Goal: Transaction & Acquisition: Purchase product/service

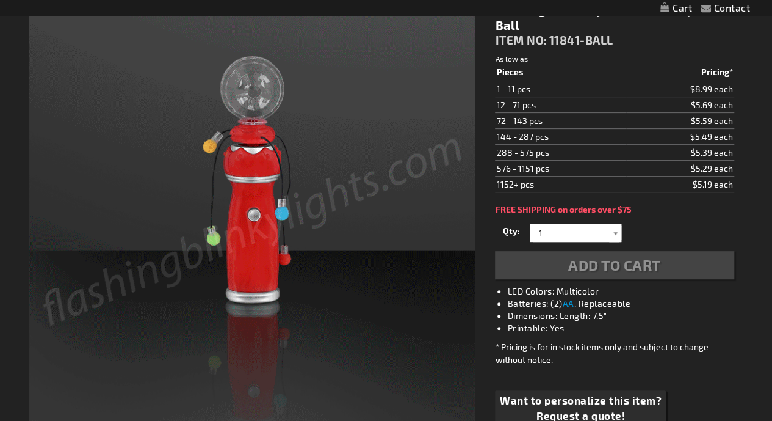
drag, startPoint x: 0, startPoint y: 0, endPoint x: 615, endPoint y: 229, distance: 656.0
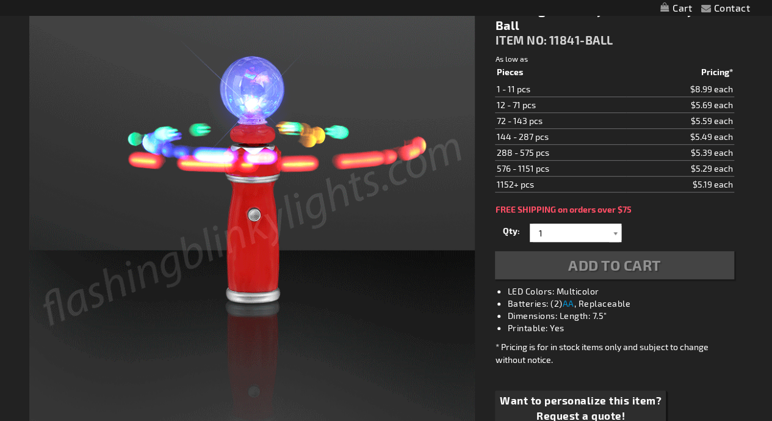
click at [615, 229] on div at bounding box center [615, 232] width 12 height 18
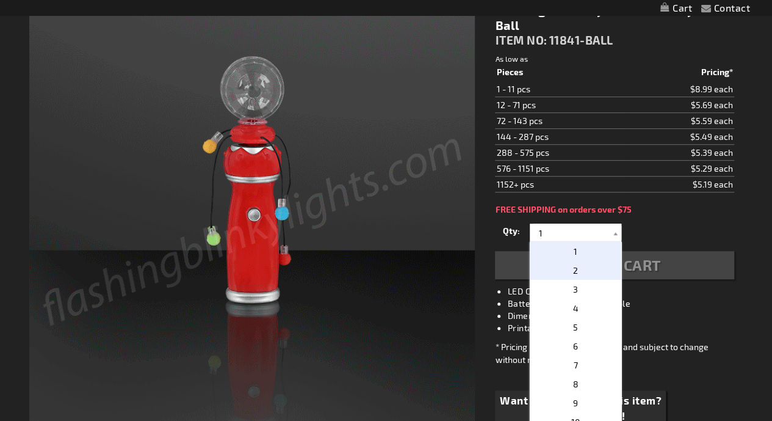
click at [578, 270] on p "2" at bounding box center [576, 270] width 92 height 19
type input "2"
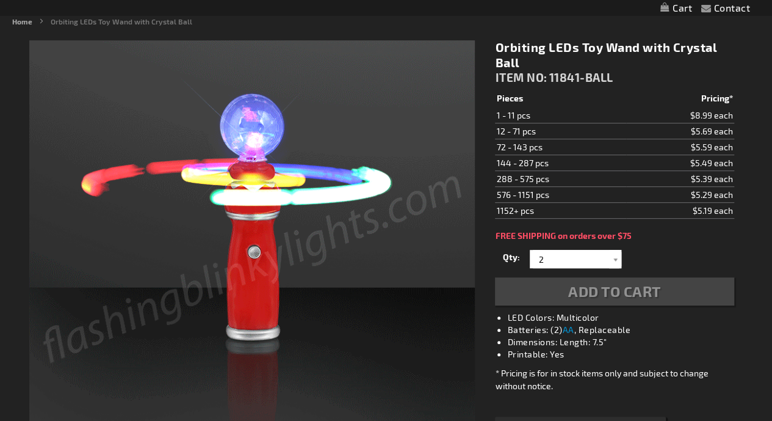
scroll to position [139, 0]
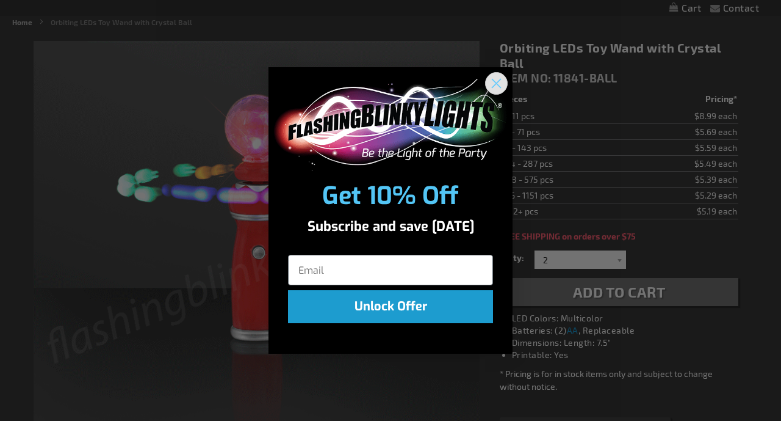
click at [501, 78] on circle "Close dialog" at bounding box center [497, 83] width 20 height 20
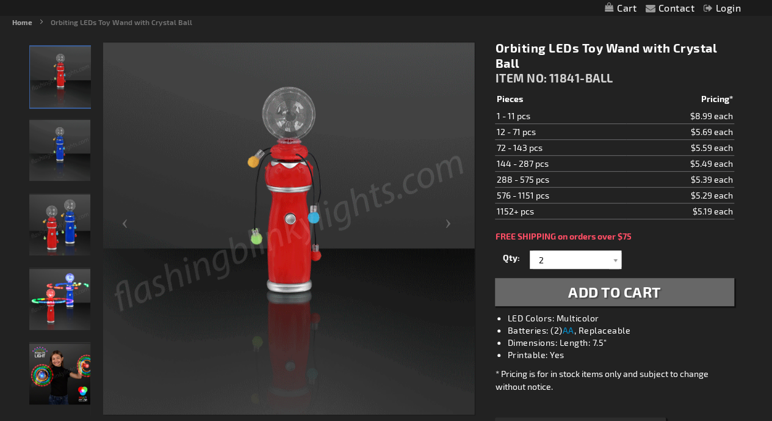
click at [597, 296] on span "Add to Cart" at bounding box center [614, 292] width 93 height 18
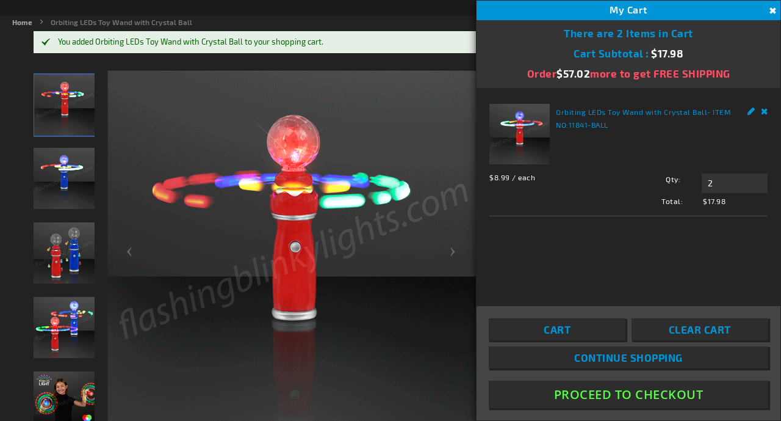
click at [622, 387] on button "Proceed To Checkout" at bounding box center [629, 393] width 280 height 27
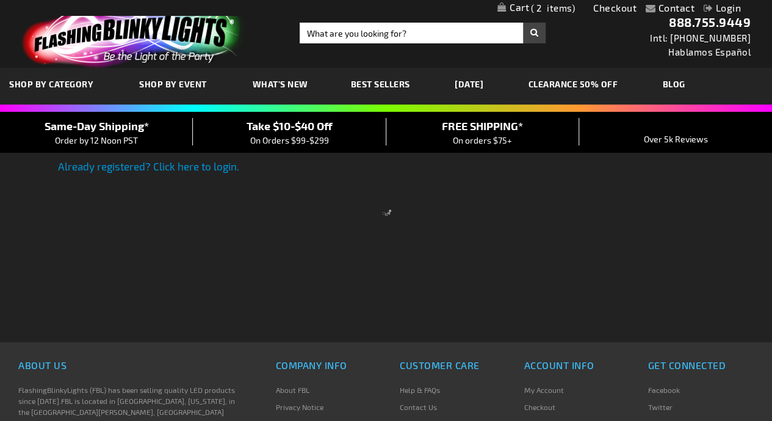
click at [374, 82] on div at bounding box center [386, 210] width 772 height 421
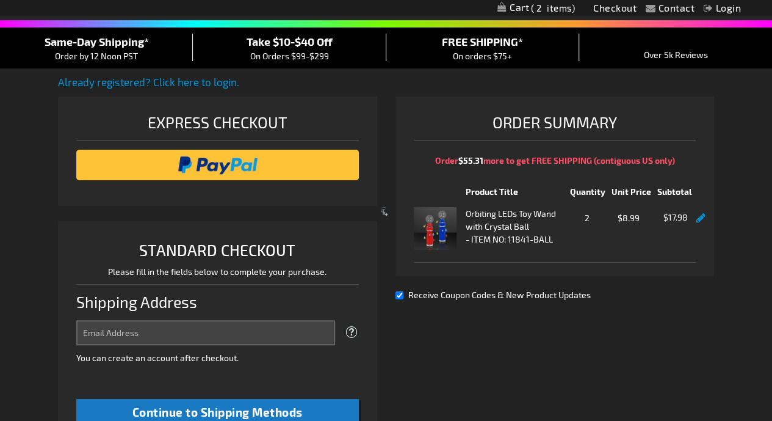
select select "US"
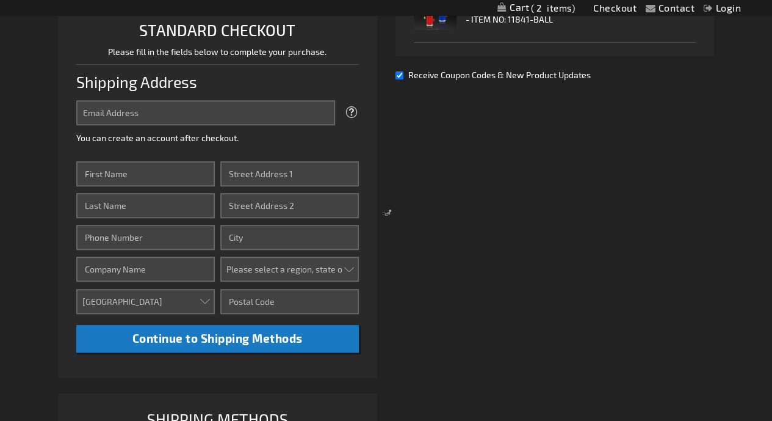
scroll to position [305, 0]
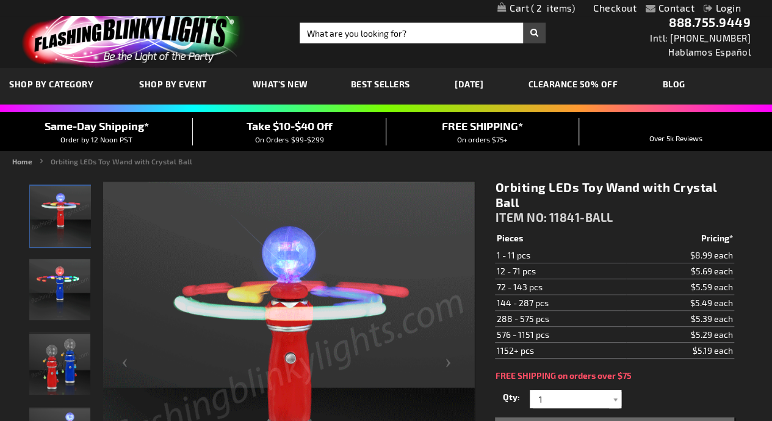
click at [380, 84] on span "Best Sellers" at bounding box center [380, 84] width 59 height 10
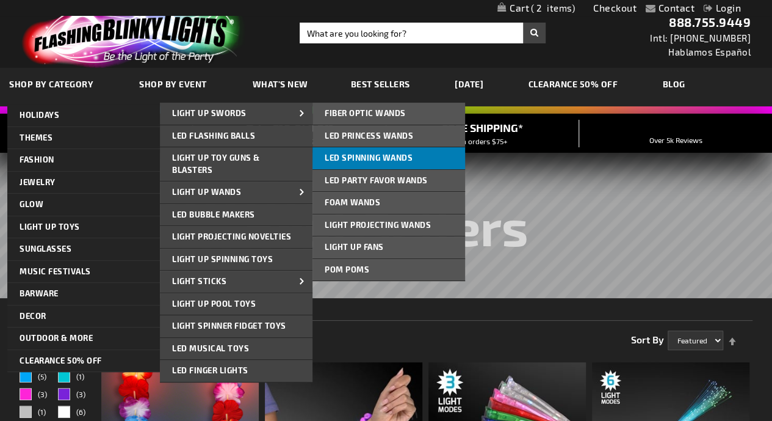
click at [348, 156] on span "LED Spinning Wands" at bounding box center [369, 158] width 88 height 10
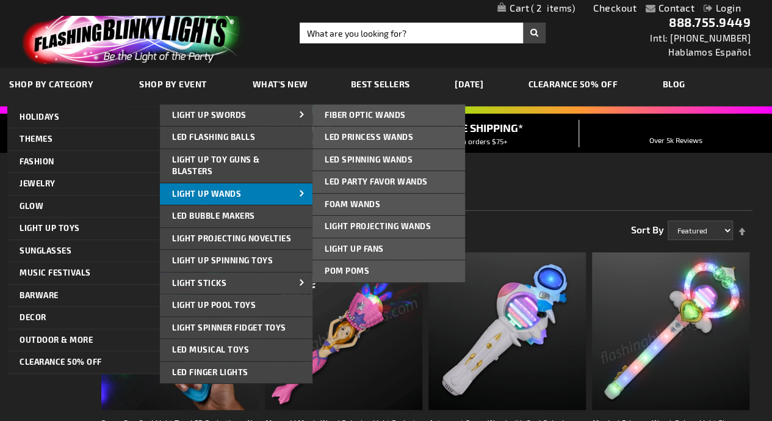
click at [234, 193] on span "Light Up Wands" at bounding box center [206, 194] width 69 height 10
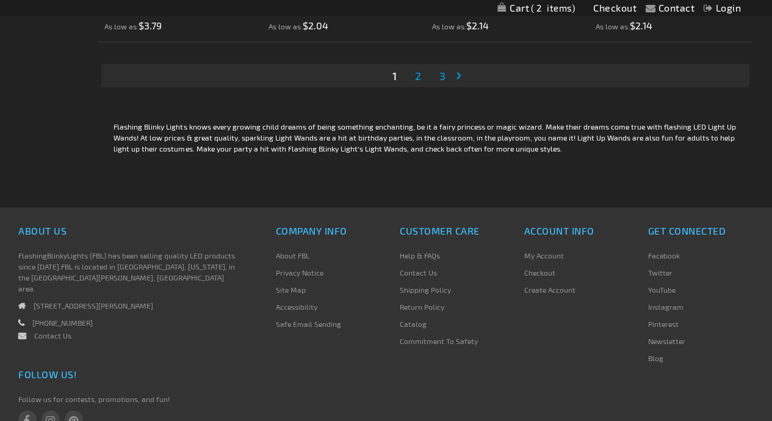
scroll to position [3803, 0]
click at [421, 76] on span "2" at bounding box center [418, 74] width 6 height 13
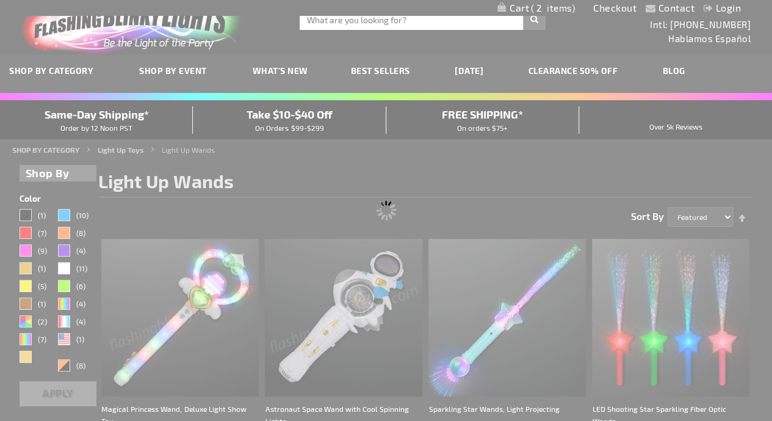
scroll to position [2, 0]
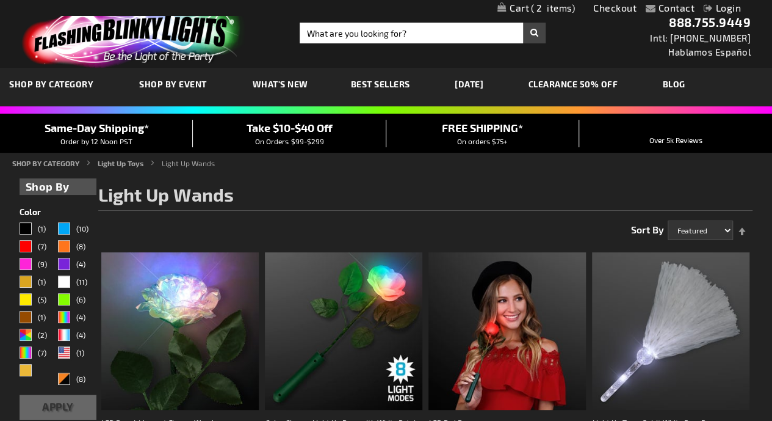
click at [404, 233] on div "Page Page Previous Page 1 You're currently reading page 2 Page 3 Page Next" at bounding box center [425, 225] width 654 height 30
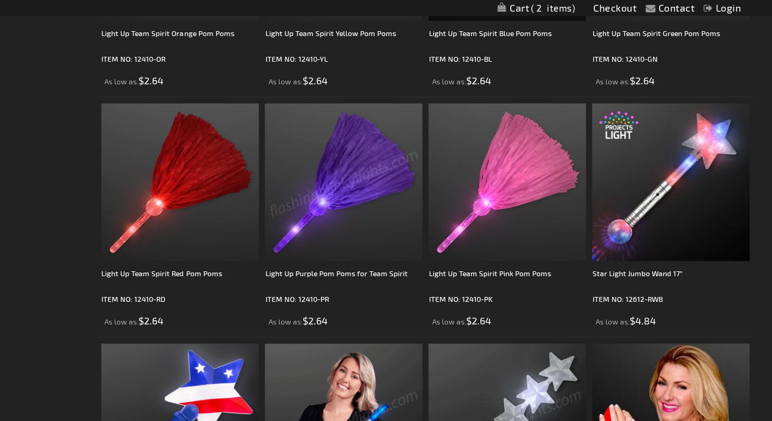
scroll to position [600, 0]
